Goal: Information Seeking & Learning: Learn about a topic

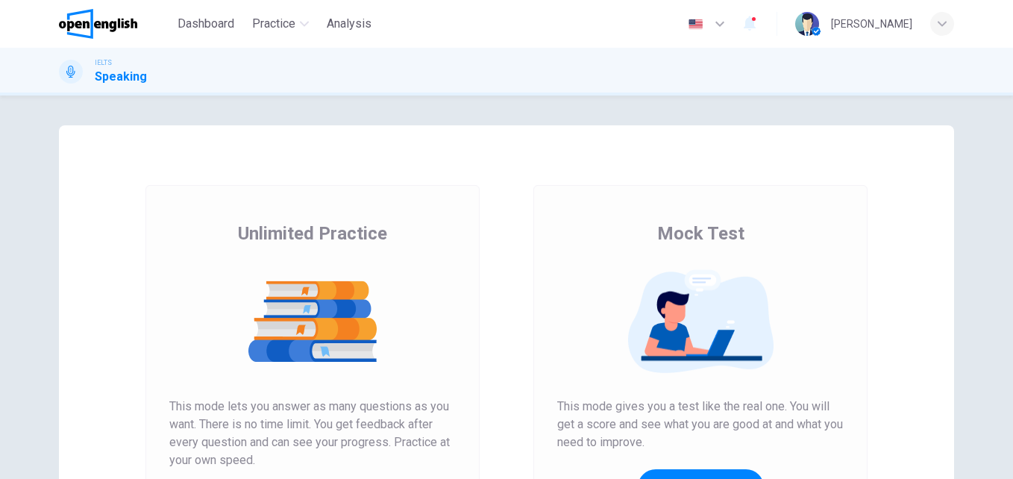
scroll to position [186, 0]
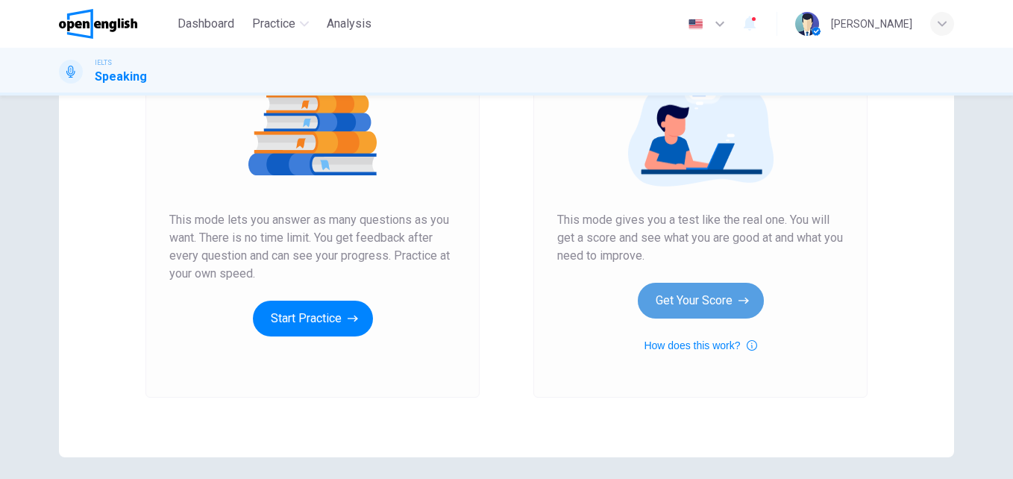
click at [720, 310] on button "Get Your Score" at bounding box center [700, 301] width 126 height 36
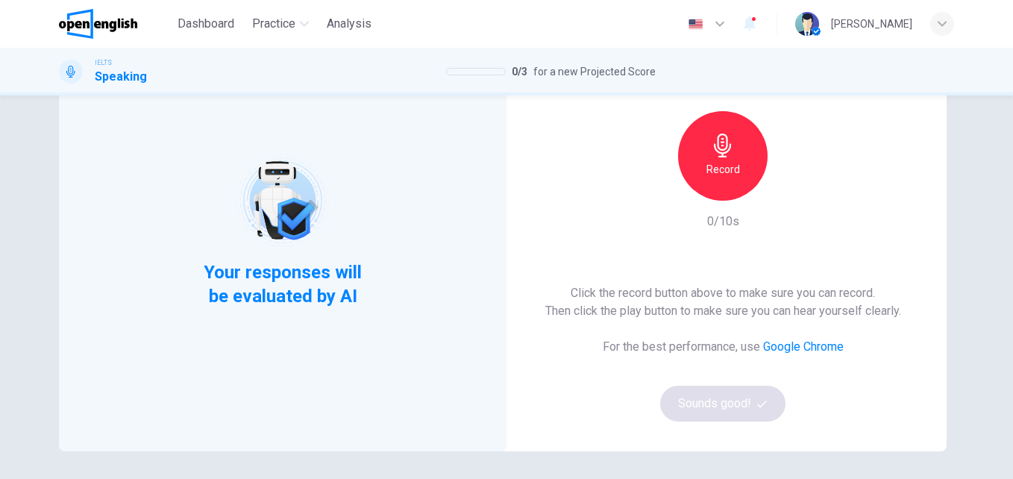
scroll to position [140, 0]
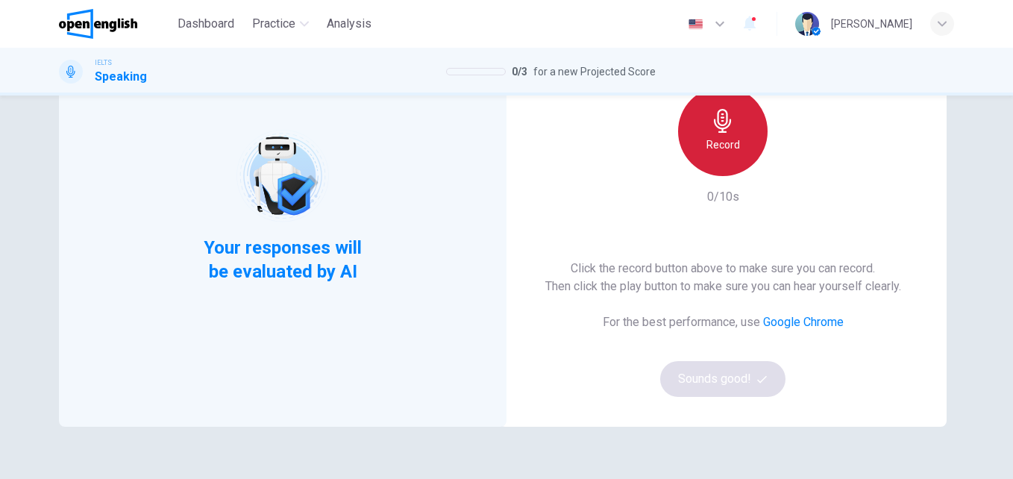
click at [743, 136] on div "Record" at bounding box center [722, 130] width 89 height 89
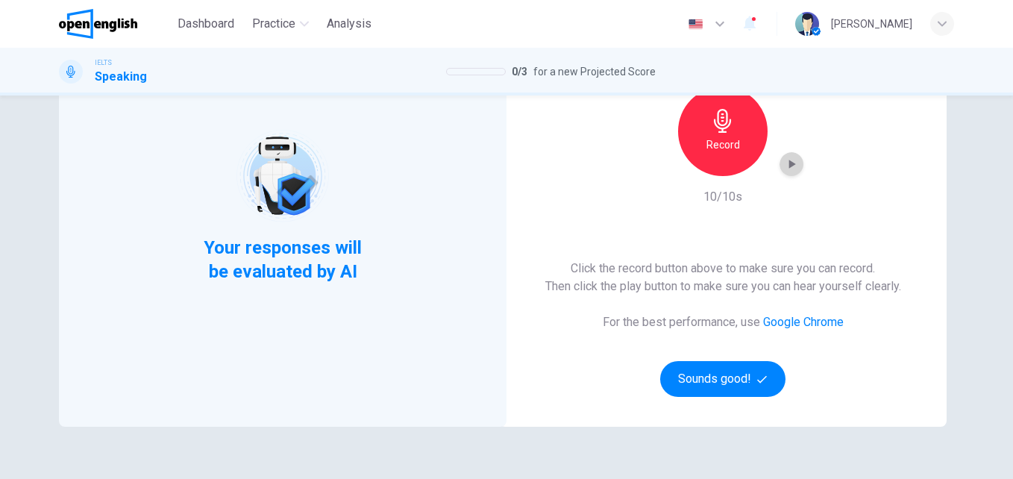
click at [782, 171] on div "button" at bounding box center [791, 164] width 24 height 24
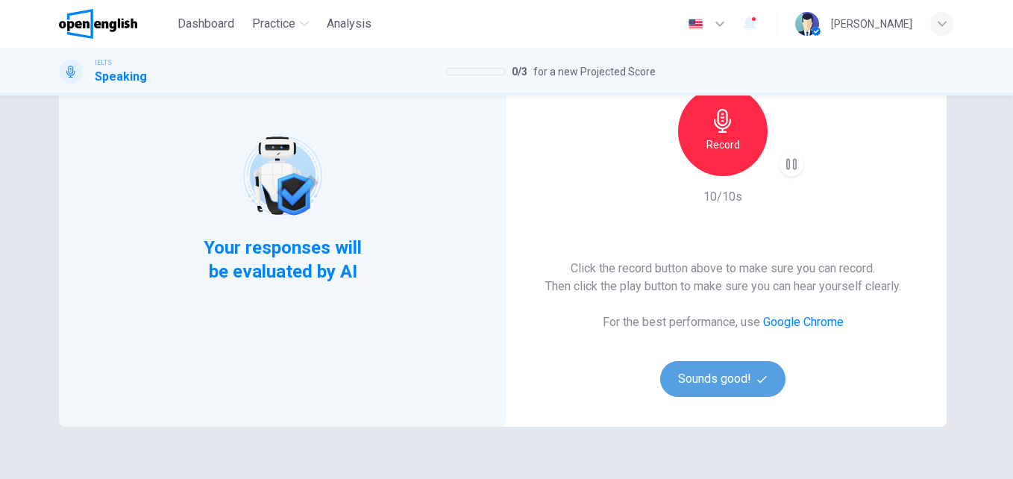
click at [743, 380] on button "Sounds good!" at bounding box center [722, 379] width 125 height 36
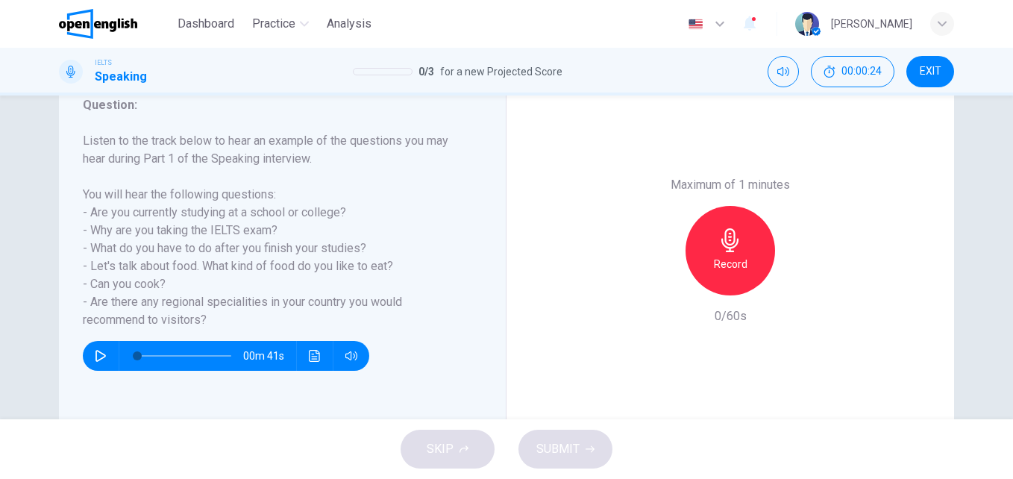
scroll to position [210, 0]
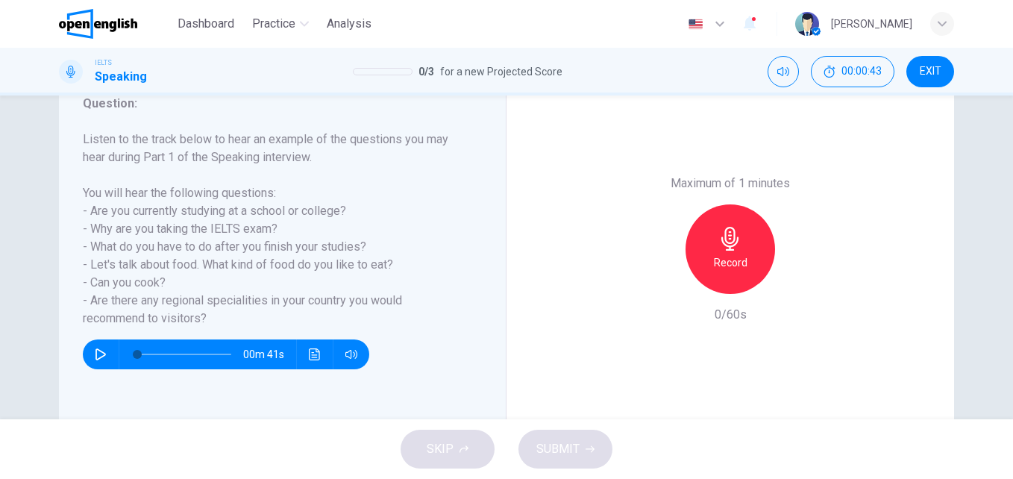
click at [90, 351] on button "button" at bounding box center [101, 354] width 24 height 30
type input "*"
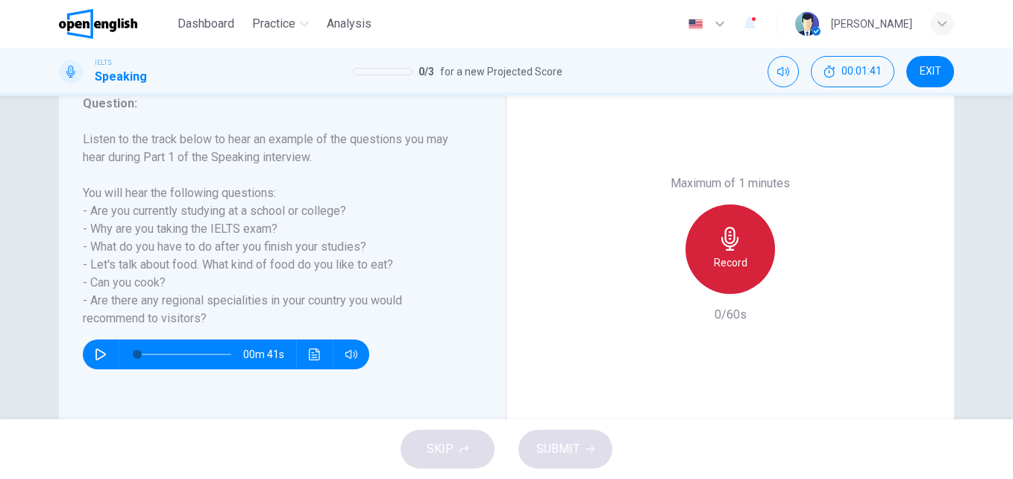
click at [756, 245] on div "Record" at bounding box center [729, 248] width 89 height 89
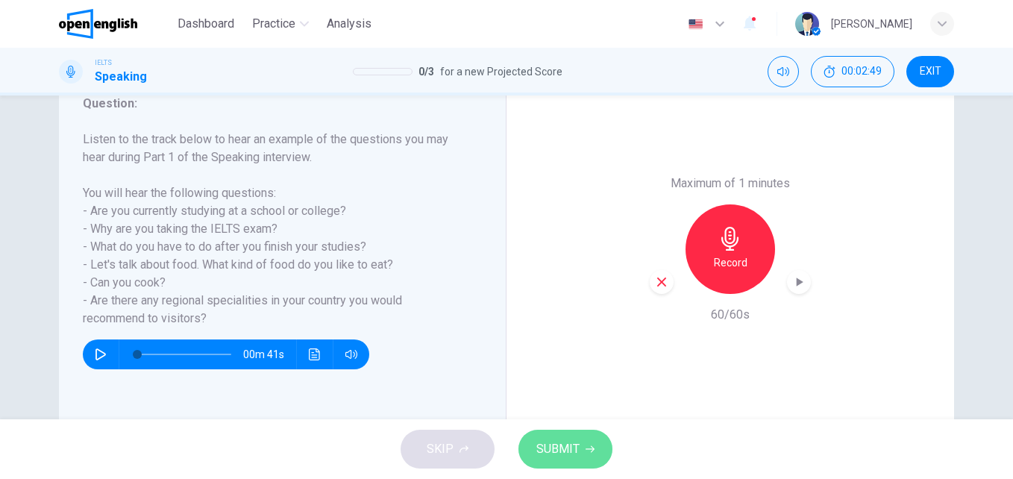
click at [591, 454] on button "SUBMIT" at bounding box center [565, 448] width 94 height 39
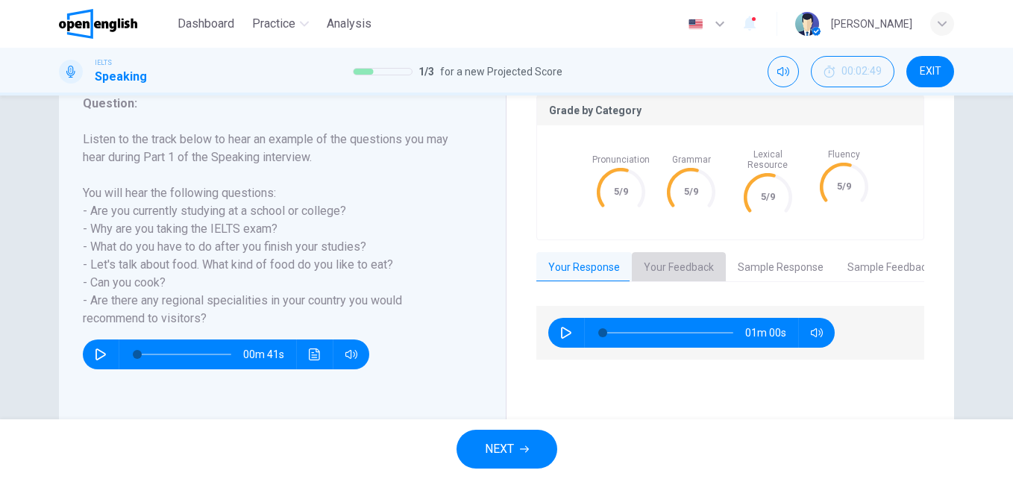
click at [675, 259] on button "Your Feedback" at bounding box center [679, 267] width 94 height 31
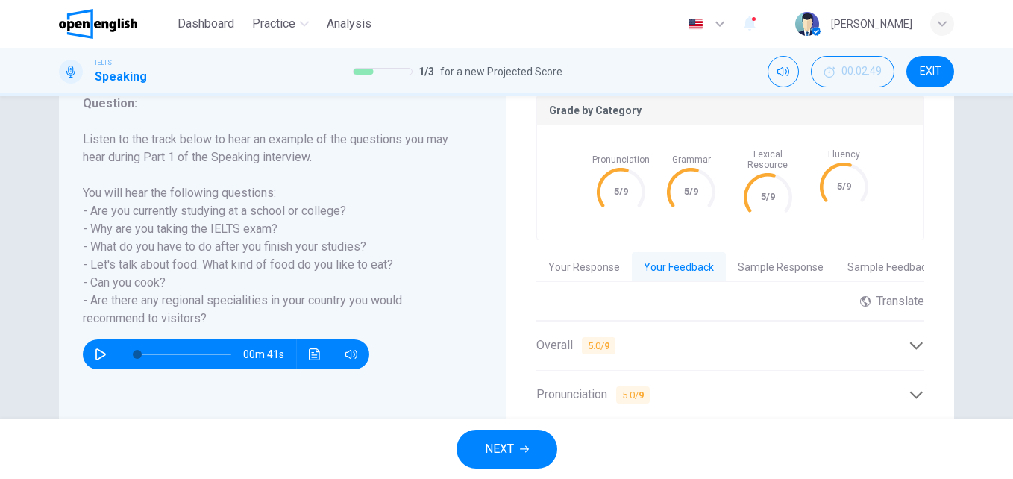
click at [908, 338] on icon at bounding box center [916, 346] width 16 height 16
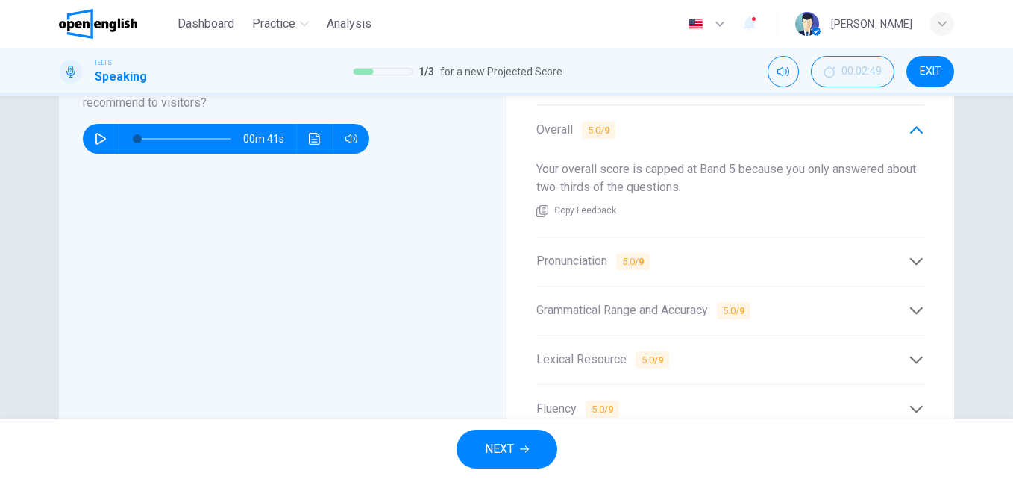
scroll to position [428, 0]
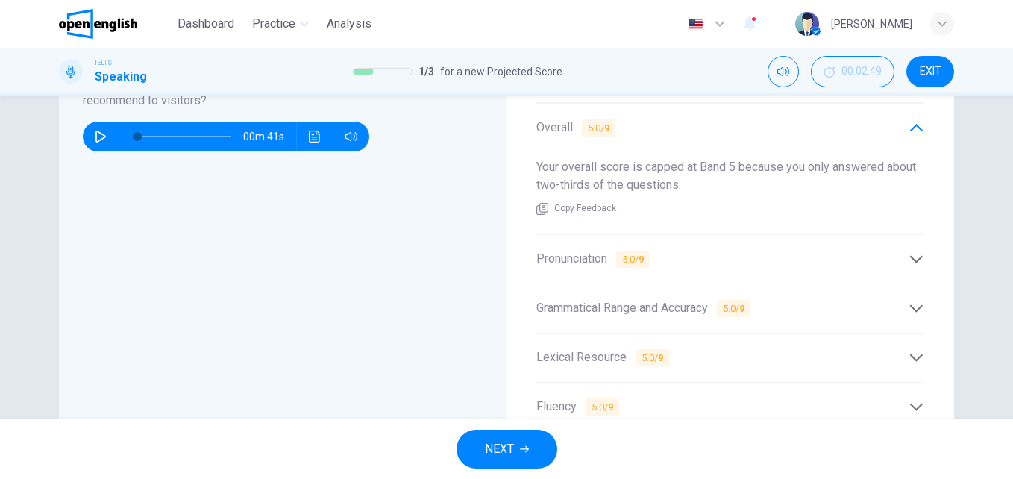
click at [908, 120] on icon at bounding box center [916, 128] width 16 height 16
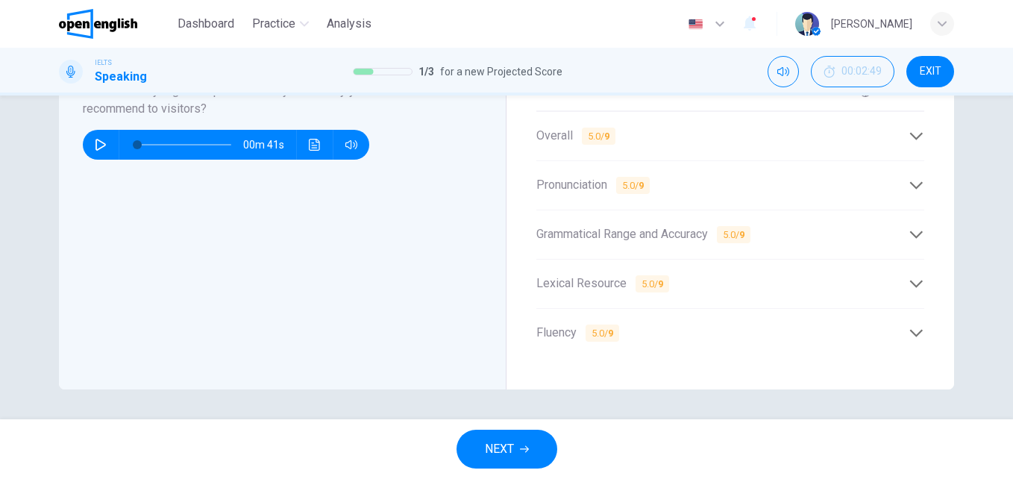
scroll to position [409, 0]
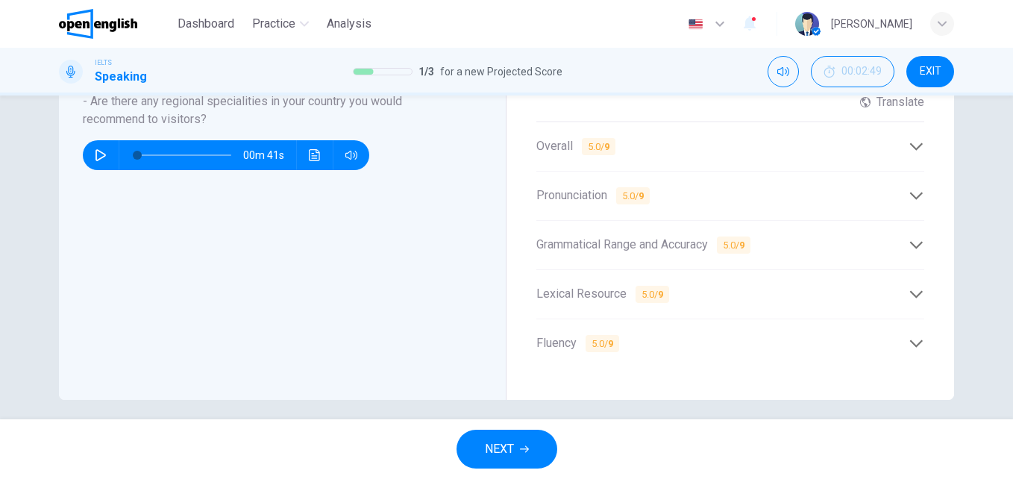
click at [681, 192] on div "Pronunciation 5.0 / 9" at bounding box center [722, 195] width 372 height 19
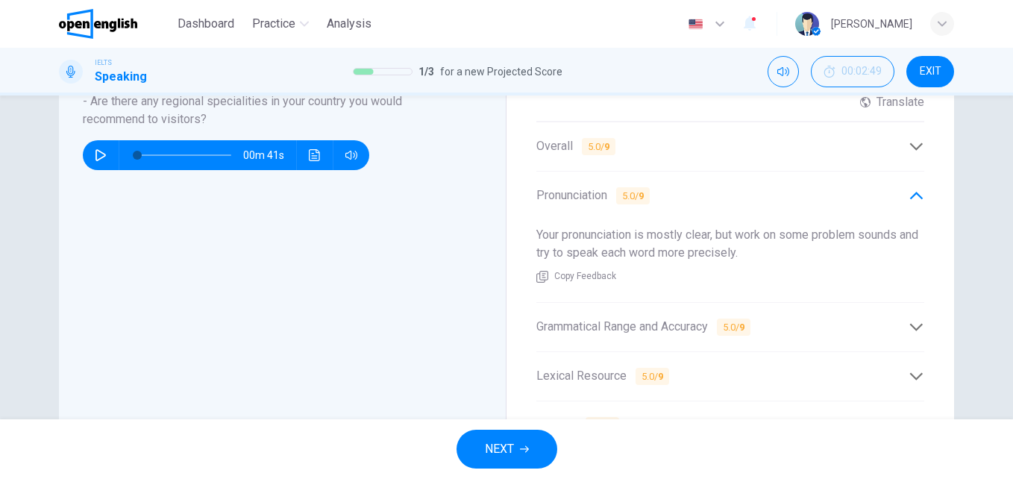
click at [681, 192] on div "Pronunciation 5.0 / 9" at bounding box center [722, 195] width 372 height 19
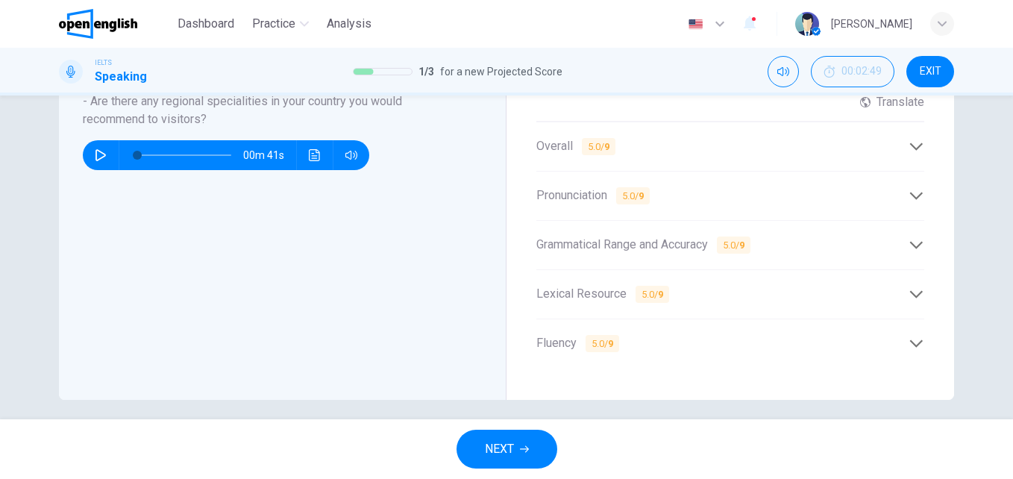
click at [674, 236] on span "Grammatical Range and Accuracy 5.0 / 9" at bounding box center [643, 245] width 214 height 19
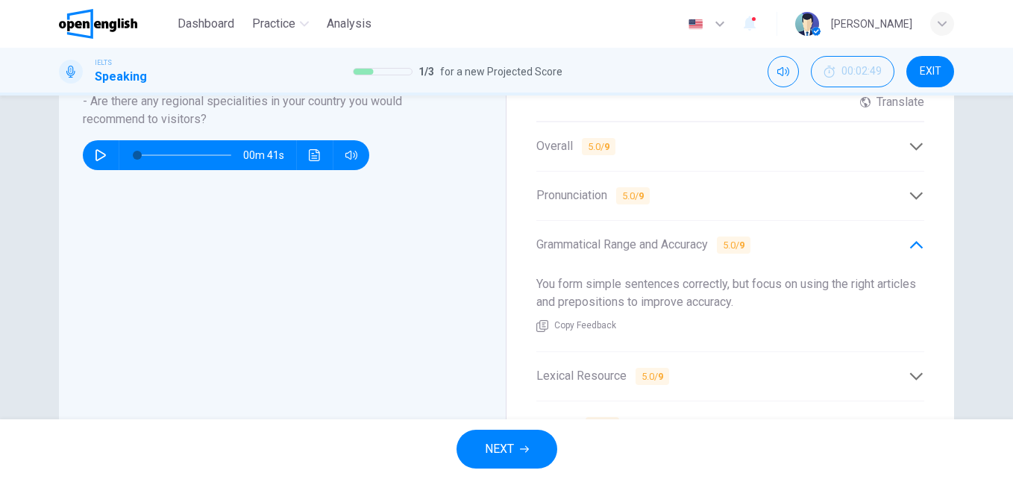
click at [674, 236] on span "Grammatical Range and Accuracy 5.0 / 9" at bounding box center [643, 245] width 214 height 19
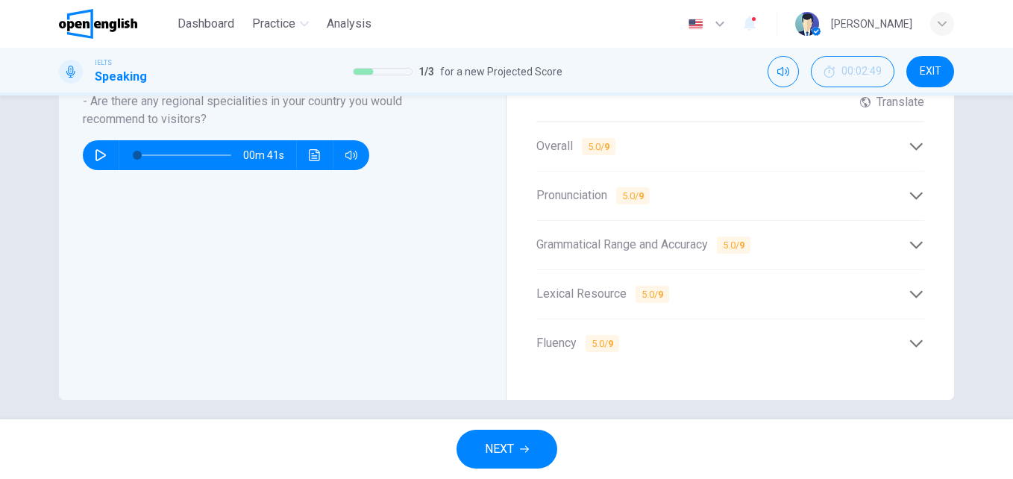
click at [694, 285] on div "Lexical Resource 5.0 / 9" at bounding box center [722, 294] width 372 height 19
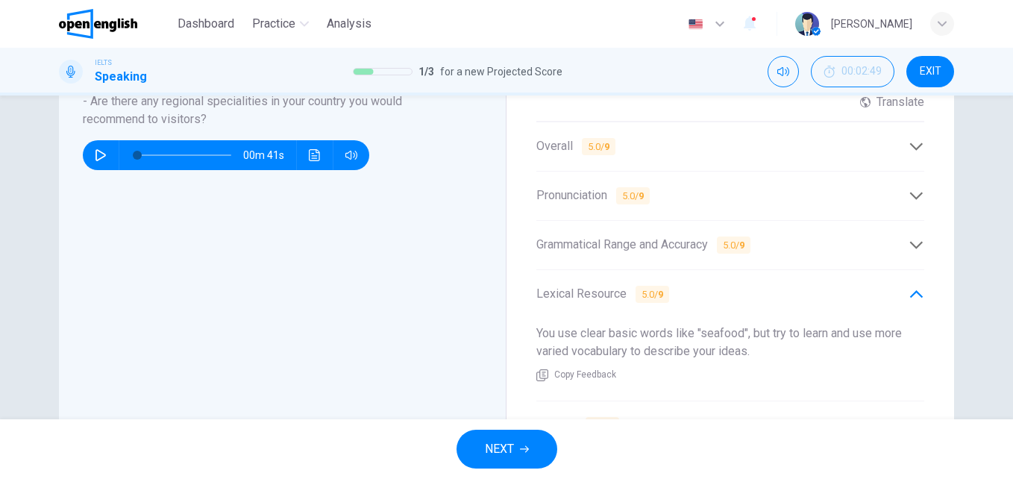
click at [694, 285] on div "Lexical Resource 5.0 / 9" at bounding box center [722, 294] width 372 height 19
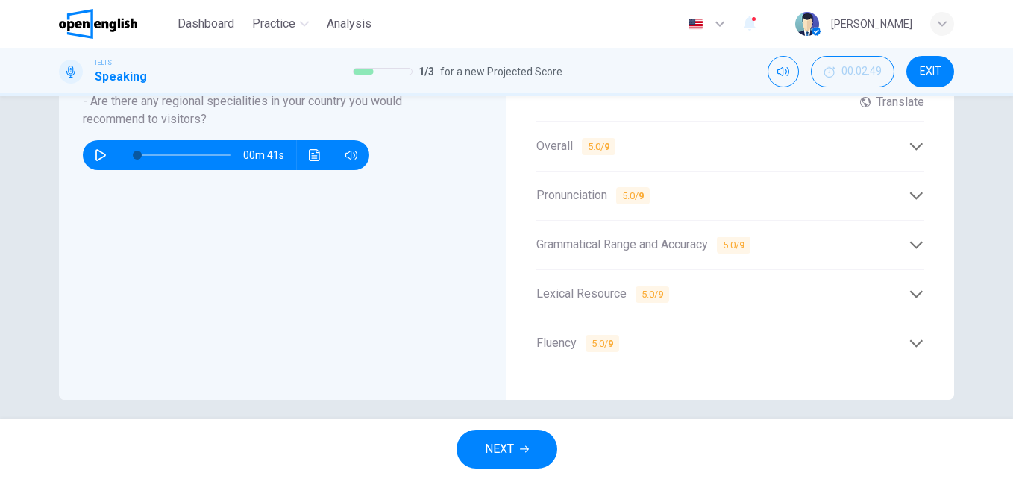
click at [673, 334] on div "Fluency 5.0 / 9" at bounding box center [722, 343] width 372 height 19
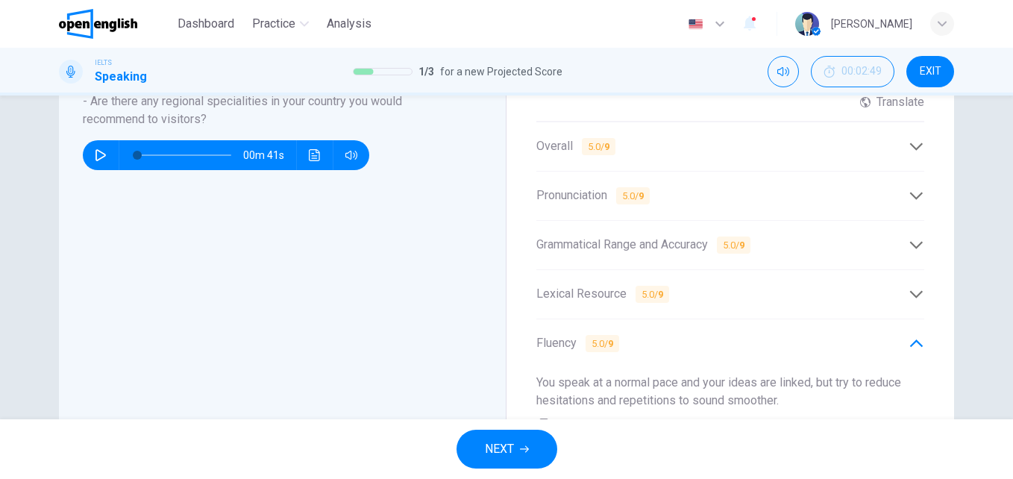
click at [673, 334] on div "Fluency 5.0 / 9" at bounding box center [722, 343] width 372 height 19
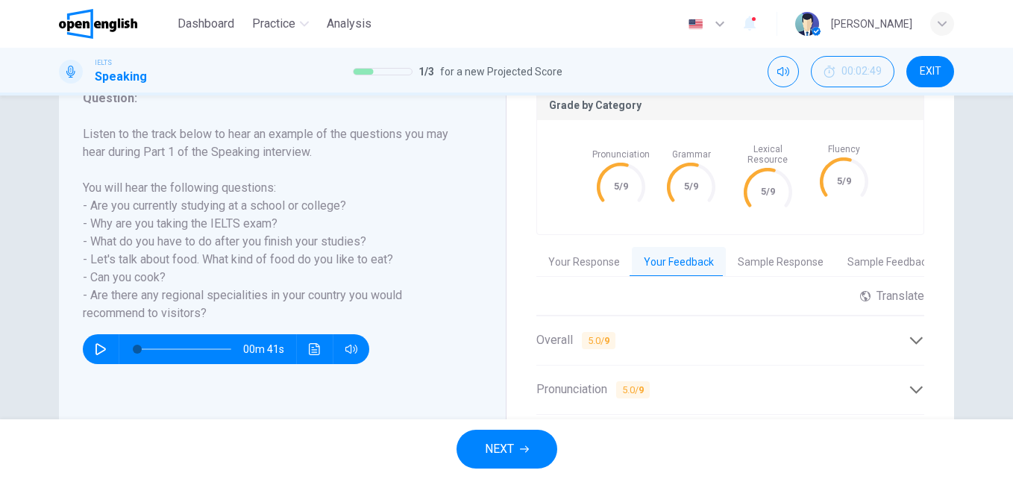
scroll to position [181, 0]
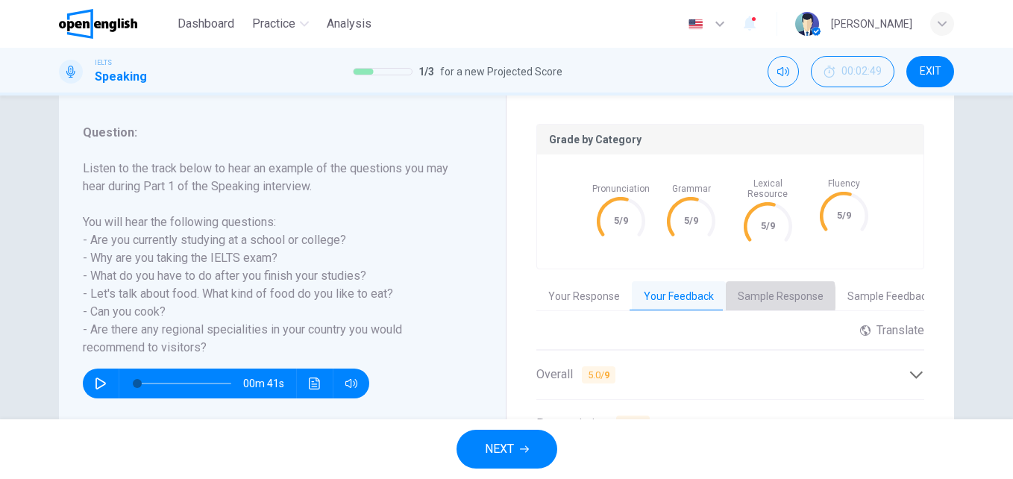
click at [761, 287] on button "Sample Response" at bounding box center [780, 296] width 110 height 31
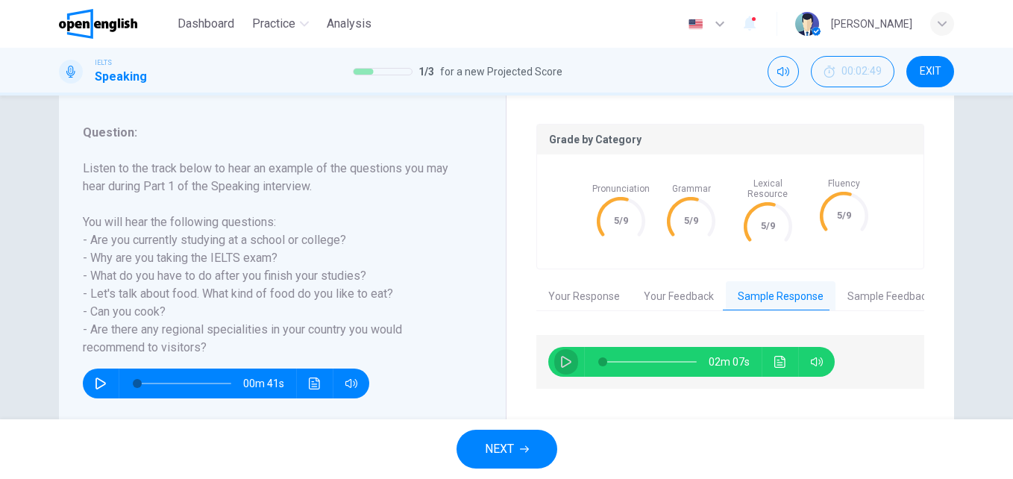
click at [562, 356] on icon "button" at bounding box center [566, 362] width 12 height 12
click at [618, 357] on span at bounding box center [621, 361] width 9 height 9
click at [618, 357] on span at bounding box center [622, 361] width 9 height 9
type input "*"
click at [510, 449] on span "NEXT" at bounding box center [499, 448] width 29 height 21
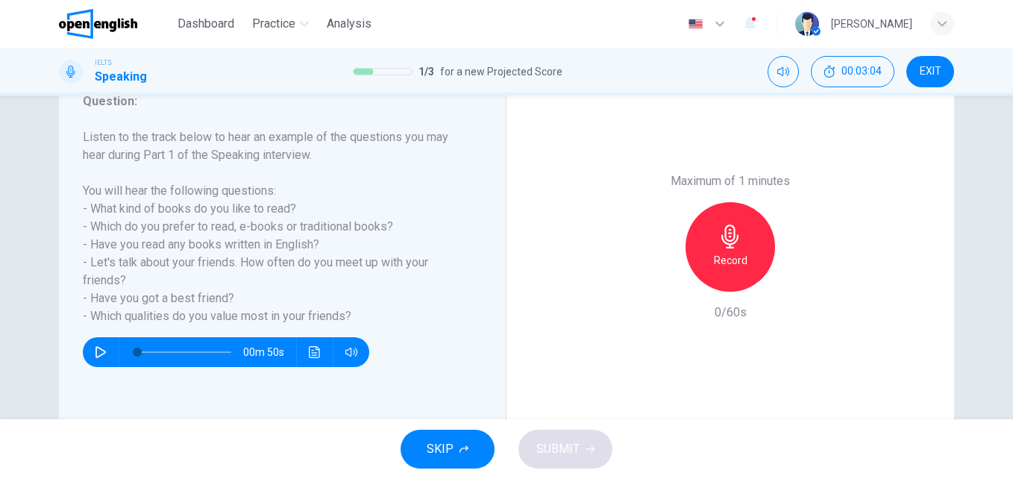
scroll to position [217, 0]
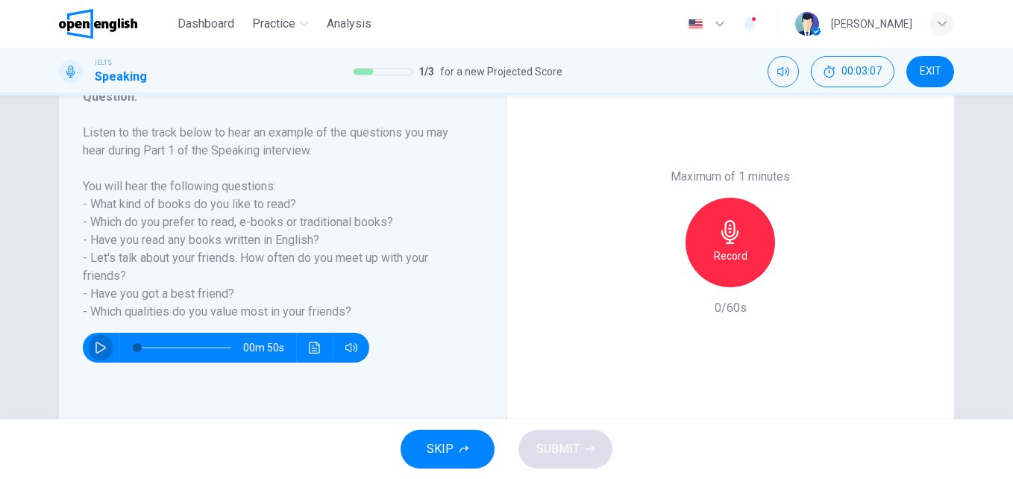
click at [90, 352] on button "button" at bounding box center [101, 348] width 24 height 30
type input "*"
click at [746, 227] on div "Record" at bounding box center [729, 242] width 89 height 89
click at [580, 447] on button "SUBMIT" at bounding box center [565, 448] width 94 height 39
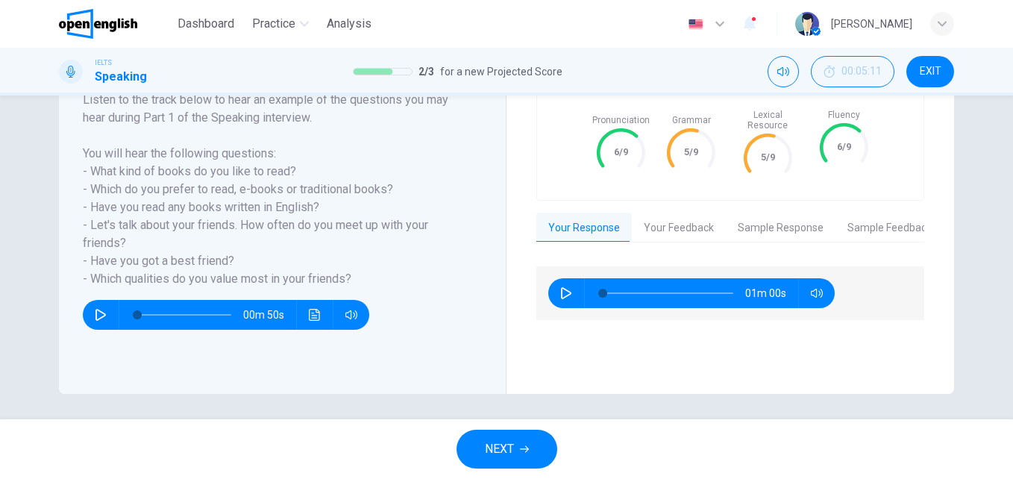
scroll to position [254, 0]
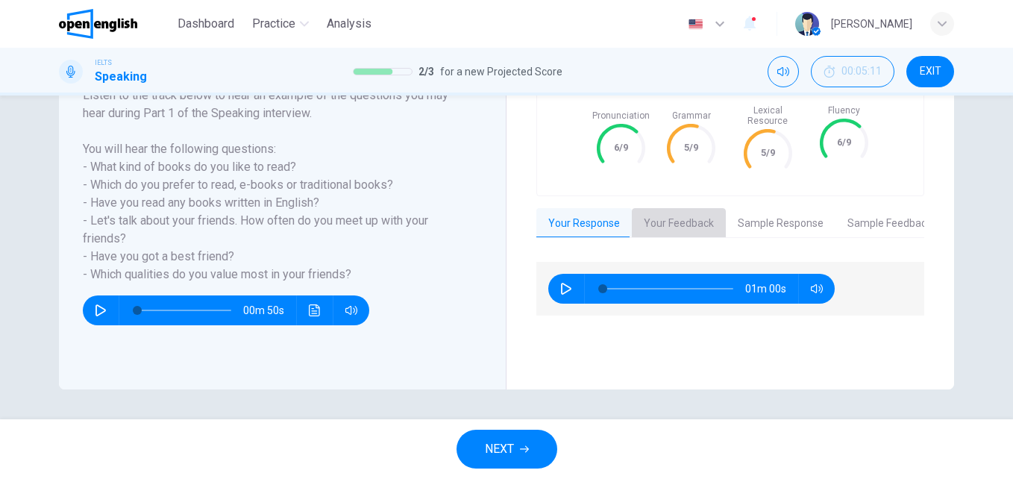
click at [684, 208] on button "Your Feedback" at bounding box center [679, 223] width 94 height 31
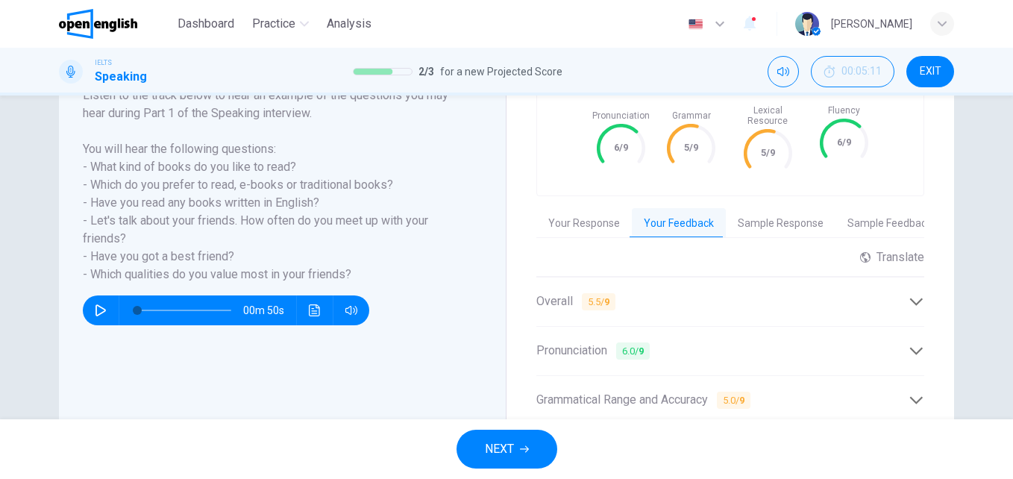
click at [813, 283] on div "Overall 5.5 / 9" at bounding box center [730, 301] width 388 height 37
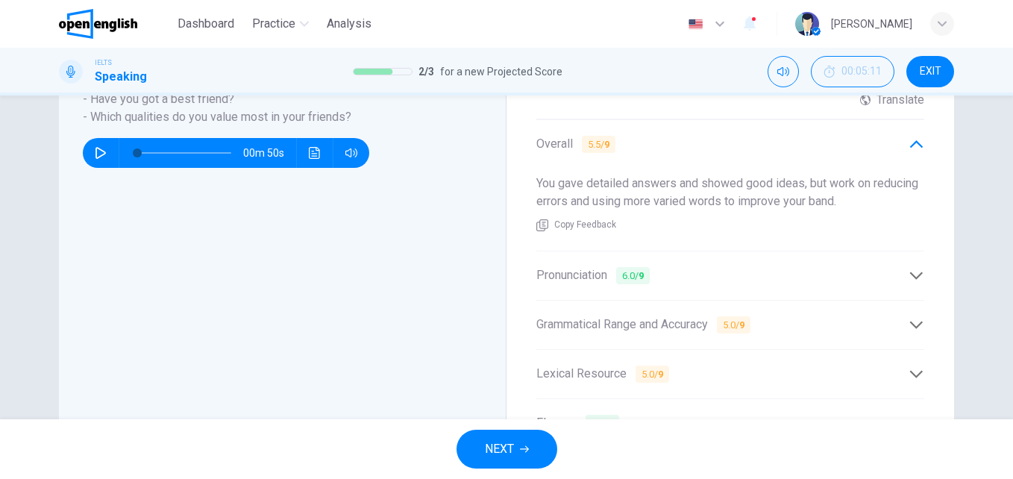
scroll to position [422, 0]
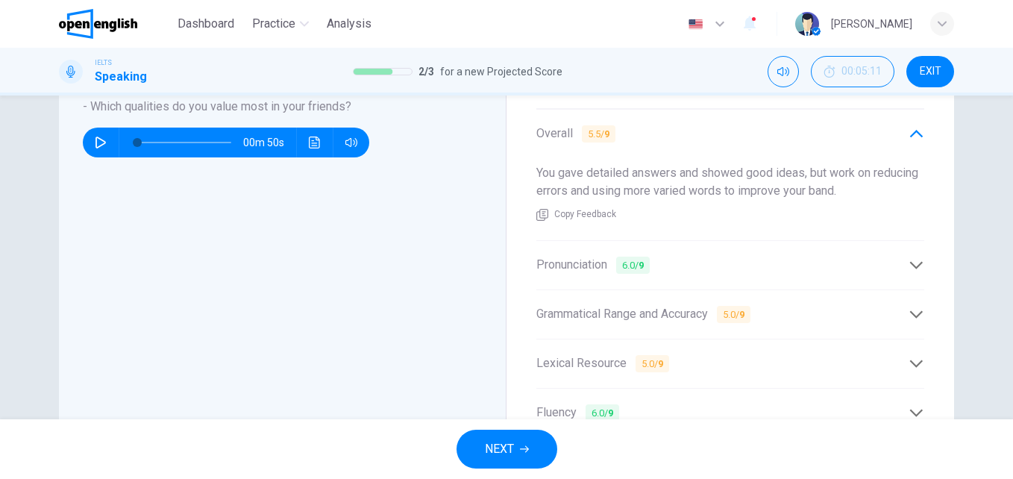
click at [910, 126] on icon at bounding box center [916, 134] width 16 height 16
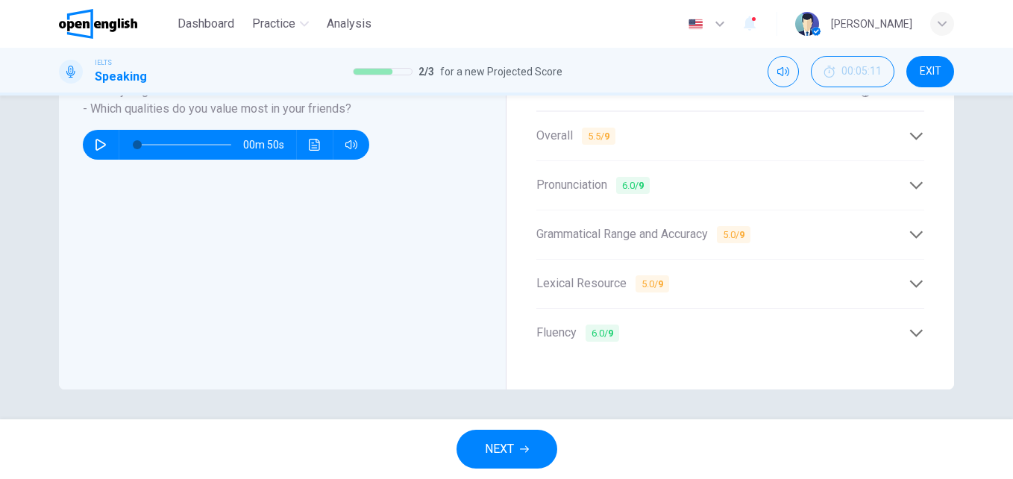
scroll to position [409, 0]
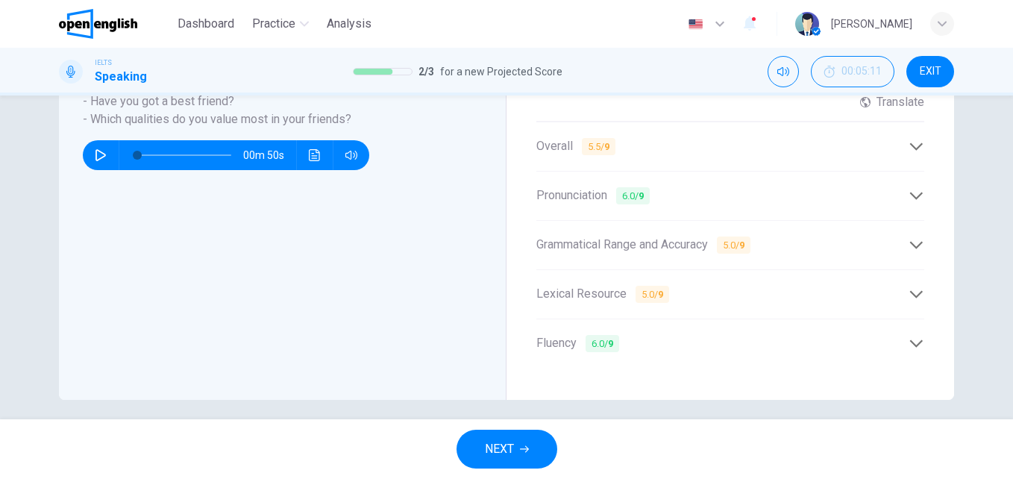
click at [910, 192] on icon at bounding box center [916, 195] width 13 height 7
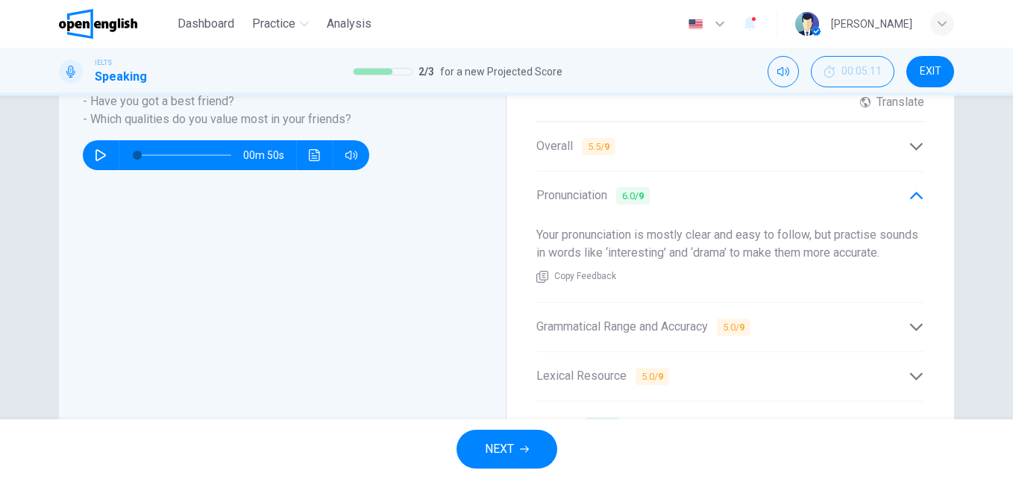
click at [910, 192] on icon at bounding box center [916, 195] width 13 height 7
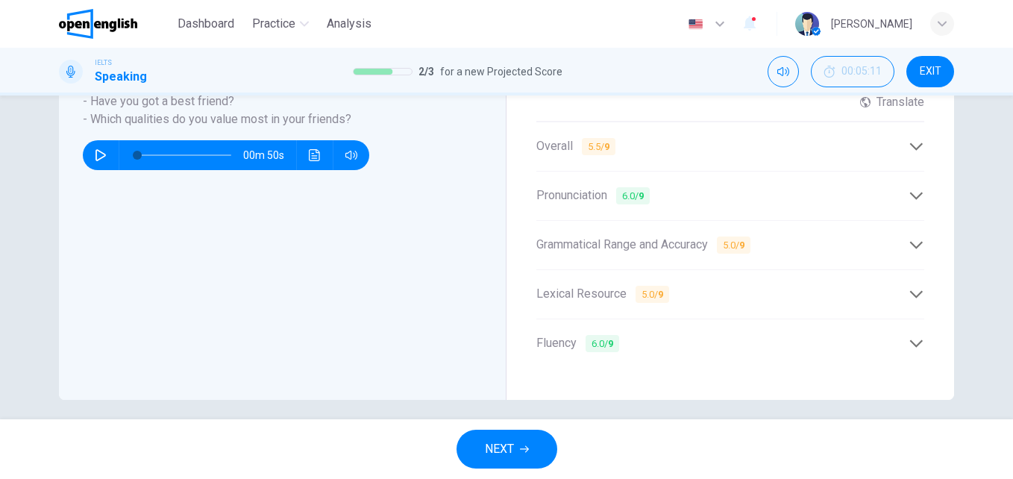
click at [796, 236] on div "Grammatical Range and Accuracy 5.0 / 9" at bounding box center [722, 245] width 372 height 19
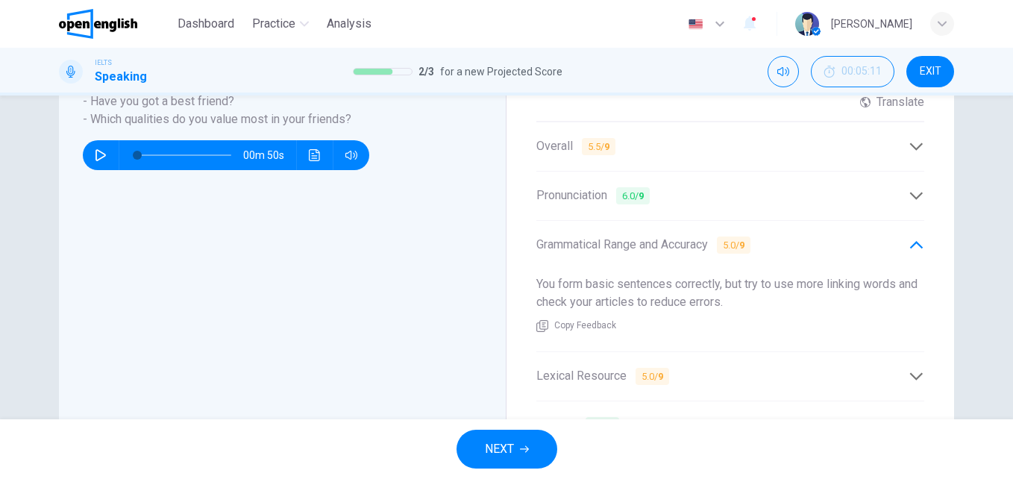
click at [813, 236] on div "Grammatical Range and Accuracy 5.0 / 9" at bounding box center [722, 245] width 372 height 19
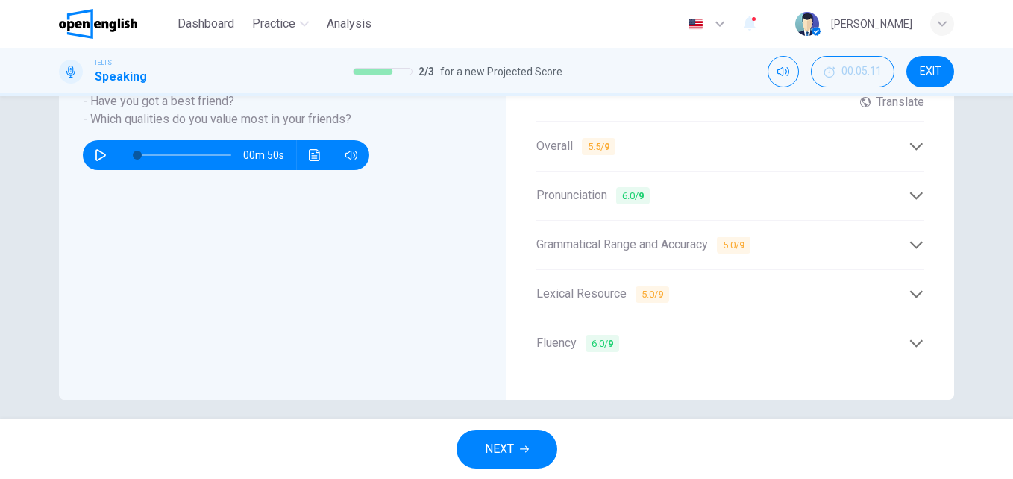
click at [807, 287] on div "Lexical Resource 5.0 / 9" at bounding box center [722, 294] width 372 height 19
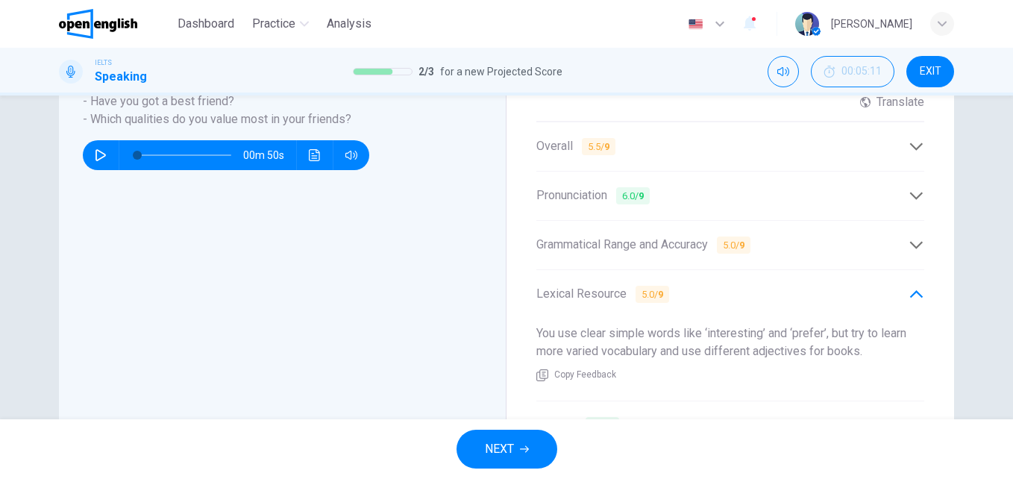
click at [807, 287] on div "Lexical Resource 5.0 / 9" at bounding box center [722, 294] width 372 height 19
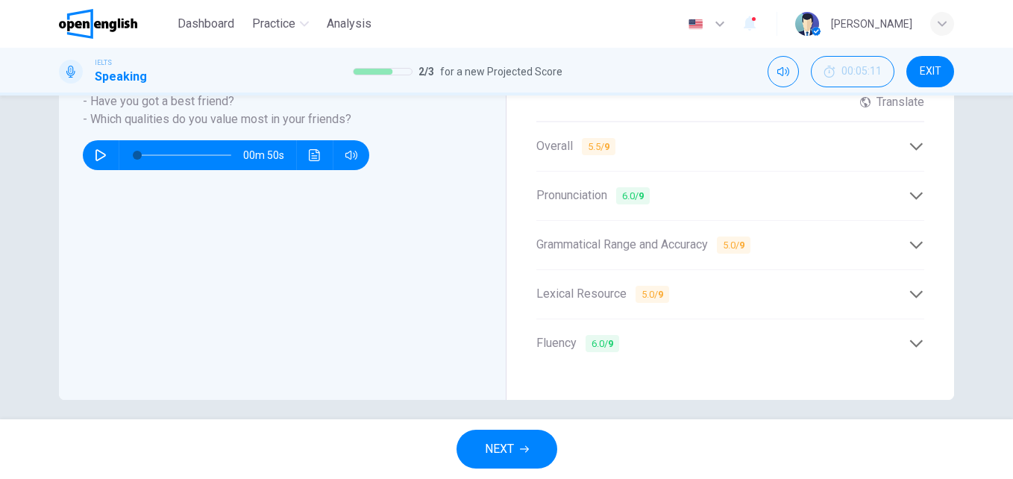
click at [755, 338] on div "Fluency 6.0 / 9" at bounding box center [722, 343] width 372 height 19
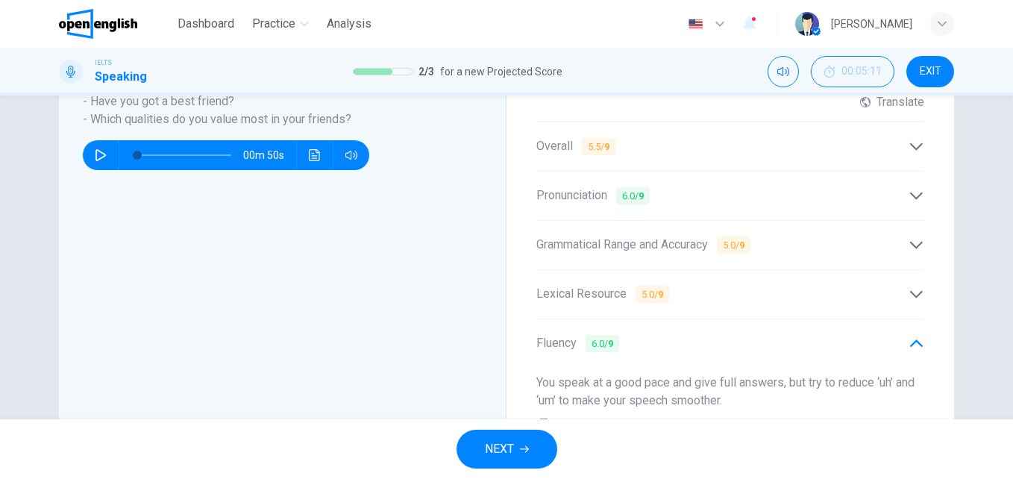
click at [734, 334] on div "Fluency 6.0 / 9" at bounding box center [722, 343] width 372 height 19
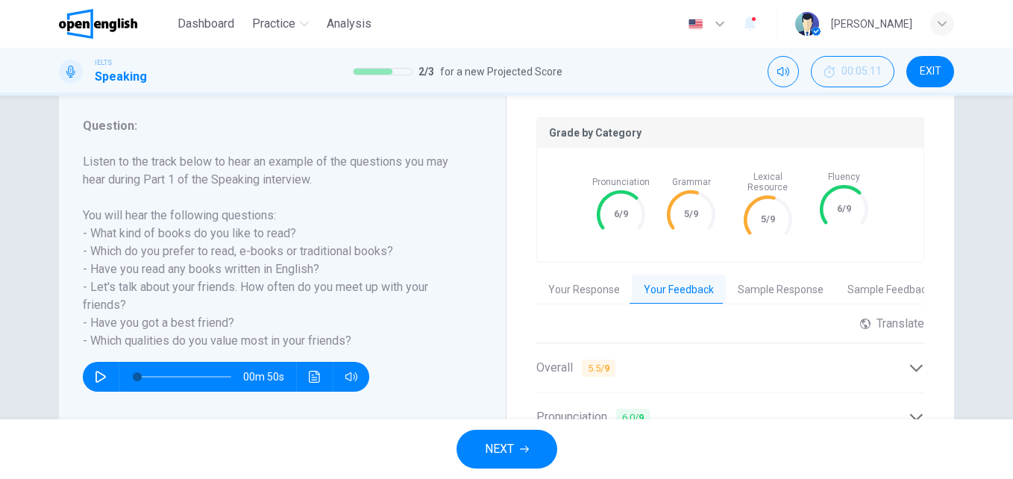
scroll to position [186, 0]
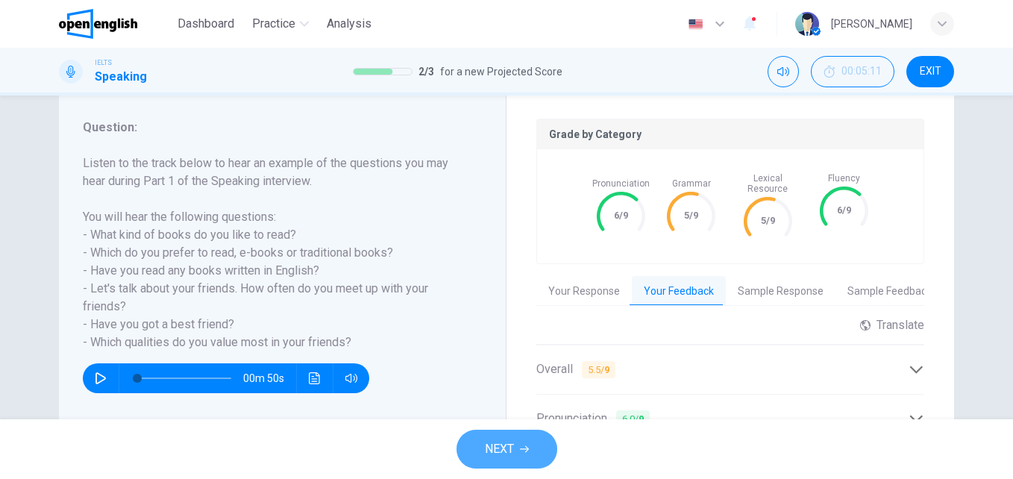
click at [510, 453] on span "NEXT" at bounding box center [499, 448] width 29 height 21
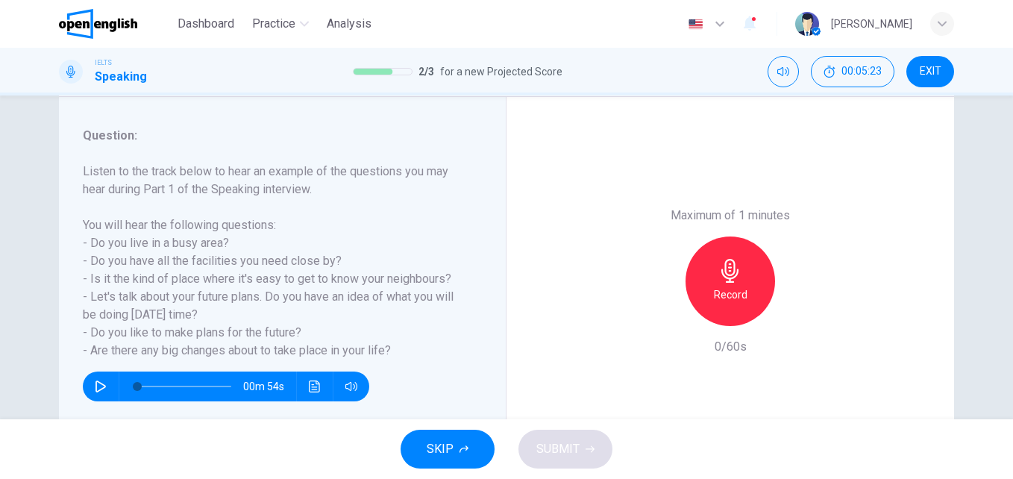
scroll to position [161, 0]
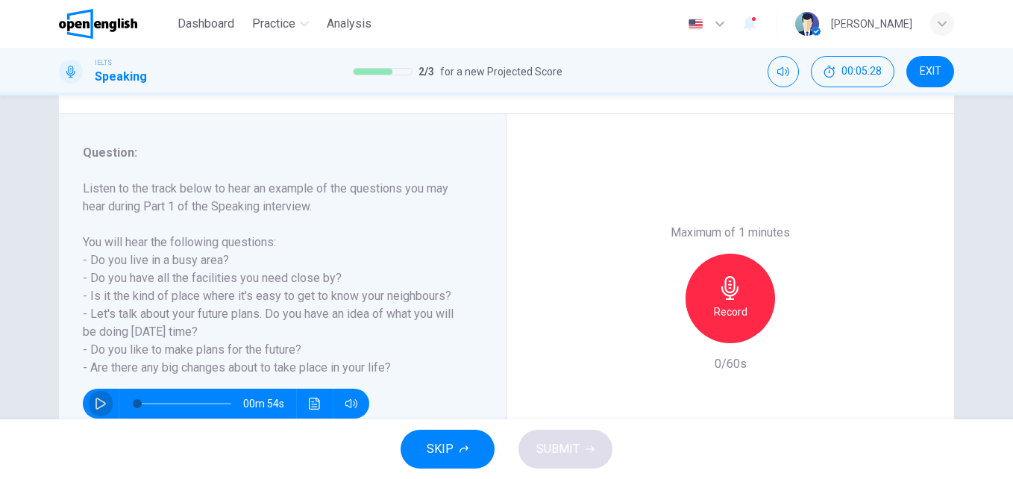
click at [96, 400] on icon "button" at bounding box center [100, 403] width 10 height 12
type input "*"
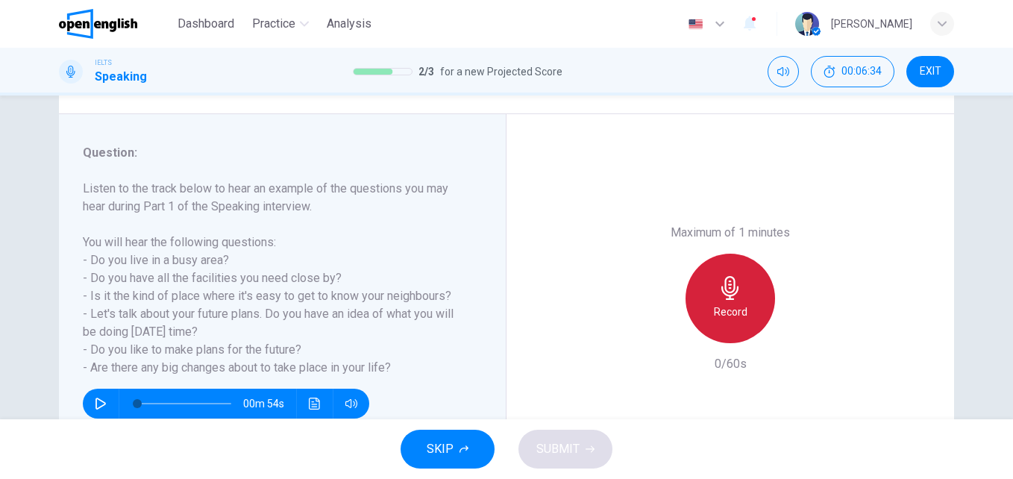
click at [748, 290] on div "Record" at bounding box center [729, 298] width 89 height 89
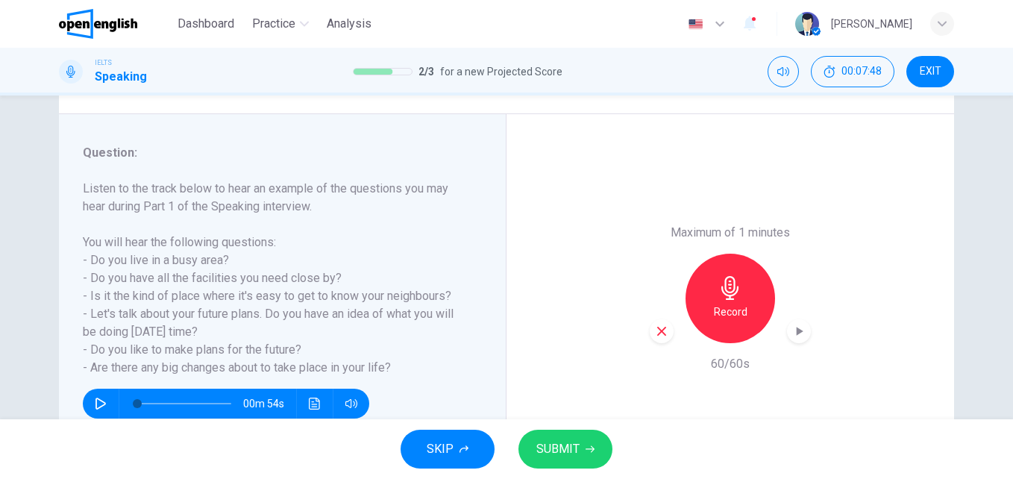
click at [563, 456] on span "SUBMIT" at bounding box center [557, 448] width 43 height 21
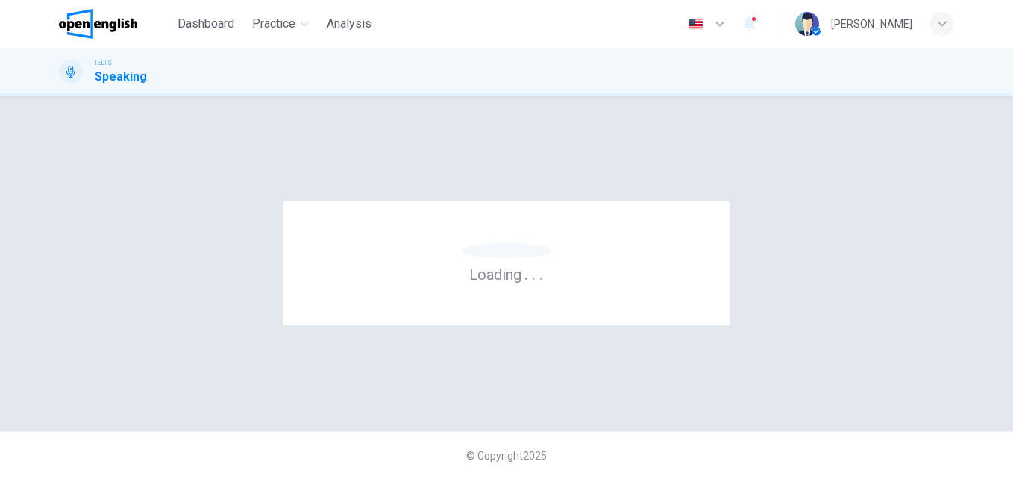
scroll to position [0, 0]
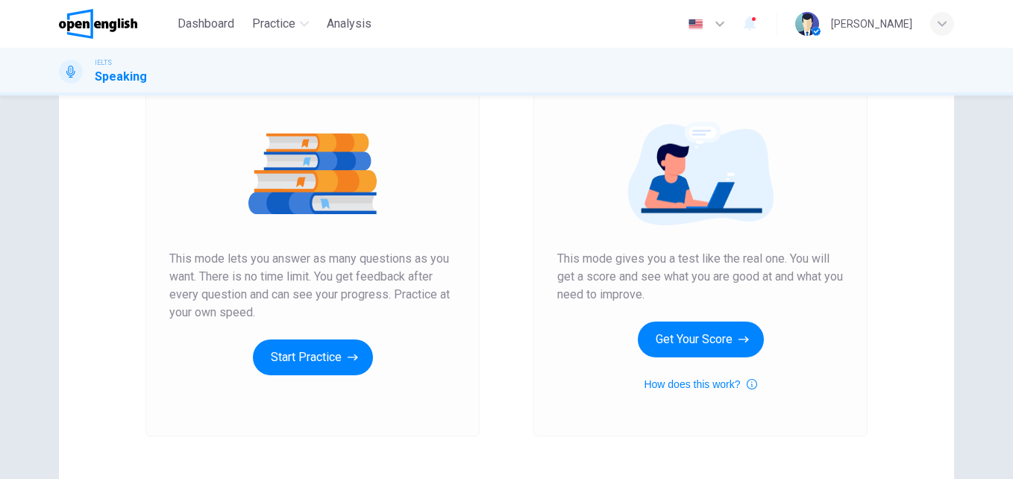
scroll to position [230, 0]
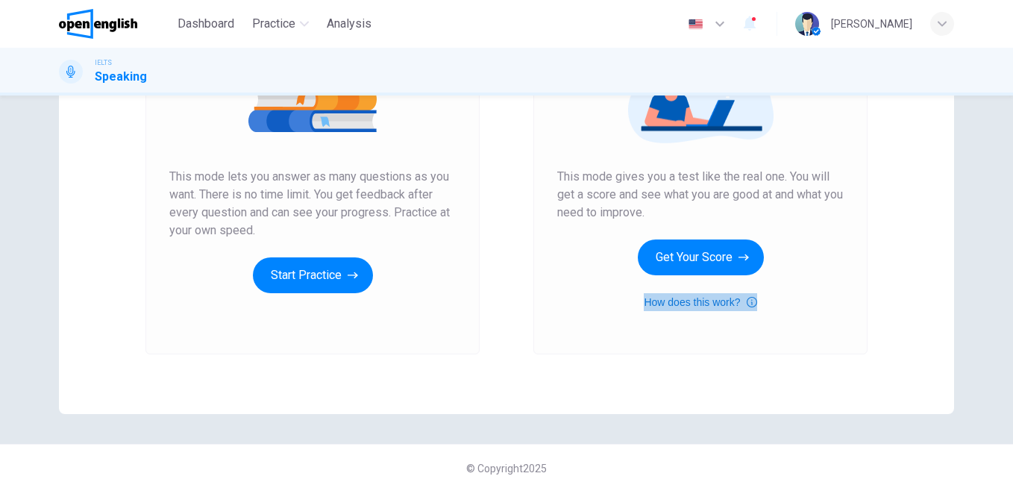
click at [746, 303] on icon "button" at bounding box center [751, 302] width 10 height 18
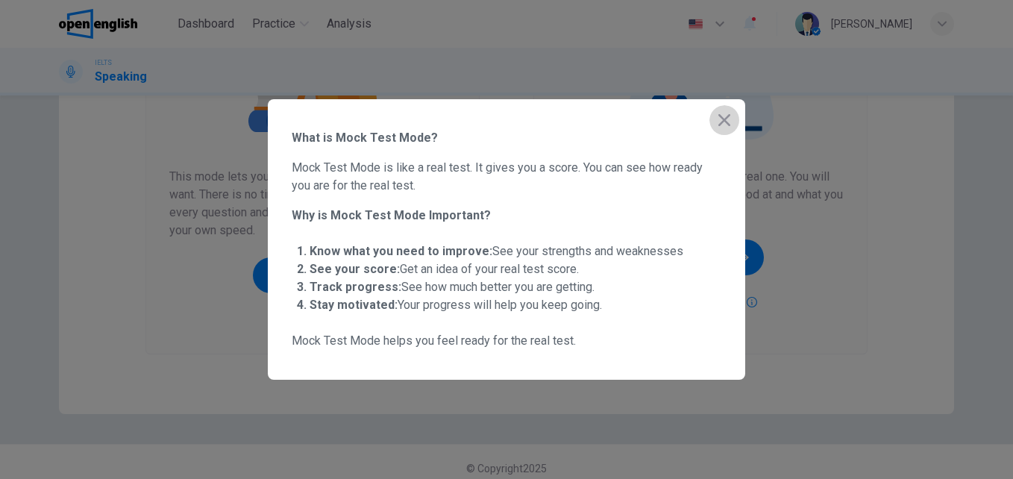
click at [726, 119] on icon "button" at bounding box center [724, 120] width 18 height 18
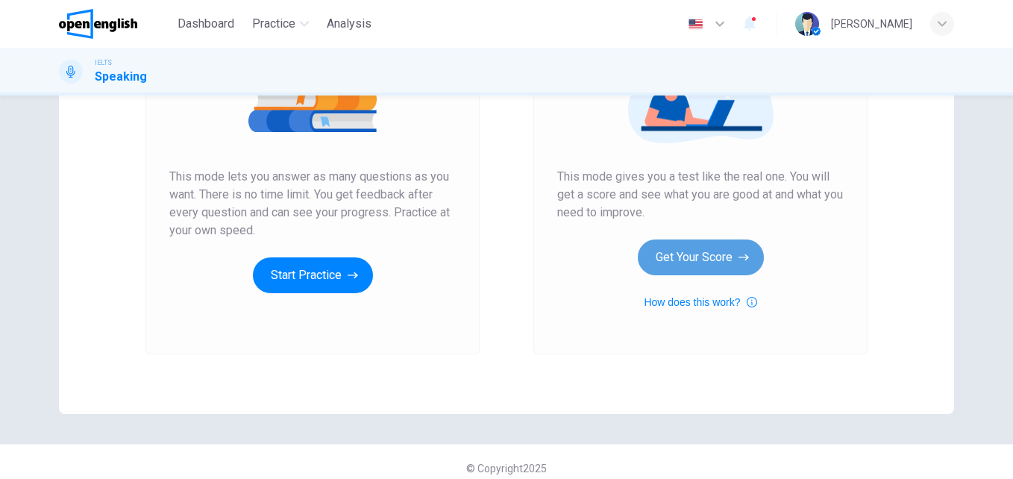
click at [676, 255] on button "Get Your Score" at bounding box center [700, 257] width 126 height 36
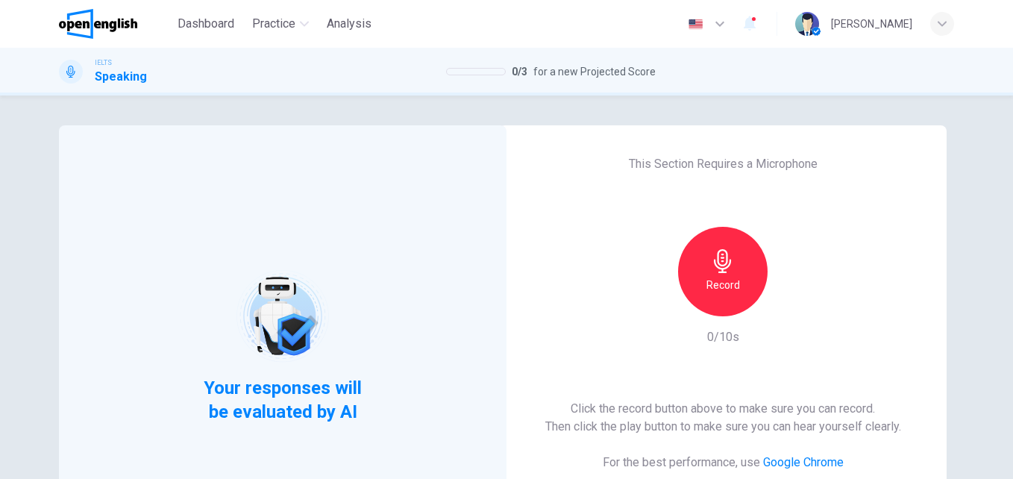
drag, startPoint x: 1004, startPoint y: 247, endPoint x: 999, endPoint y: 385, distance: 138.8
click at [999, 385] on div "Your responses will be evaluated by AI This Section Requires a Microphone Recor…" at bounding box center [506, 286] width 1013 height 383
click at [362, 24] on span "Analysis" at bounding box center [349, 24] width 45 height 18
